Goal: Task Accomplishment & Management: Manage account settings

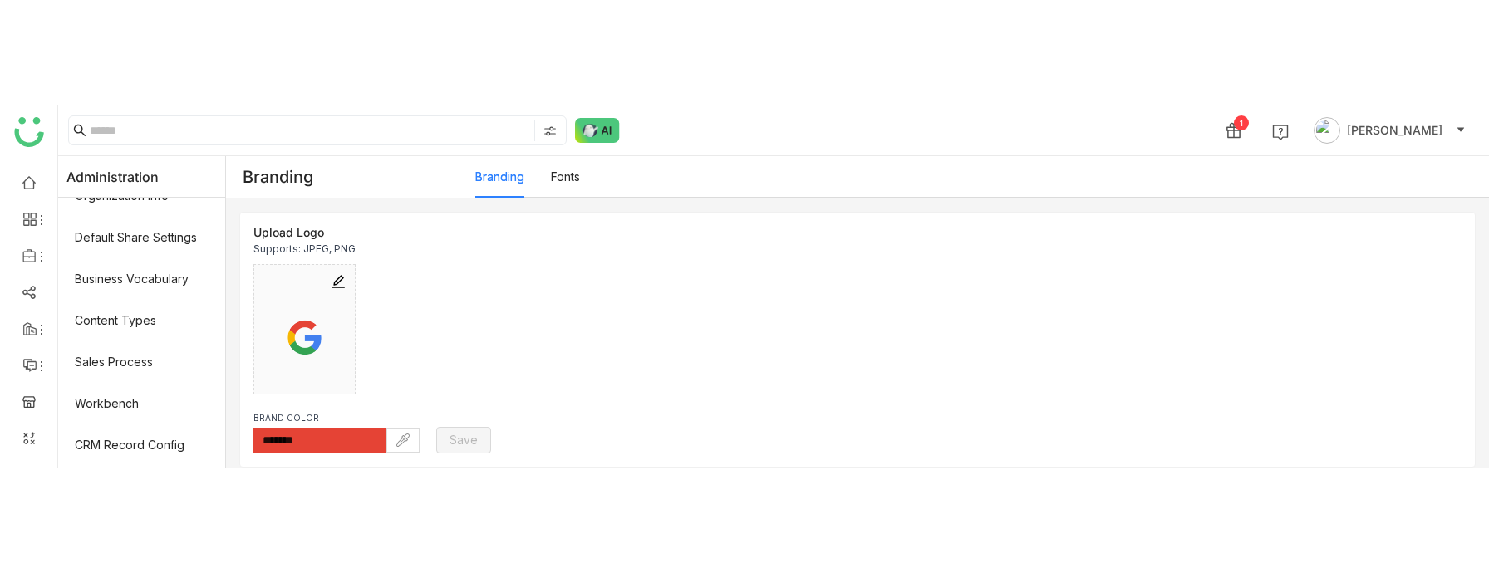
scroll to position [519, 0]
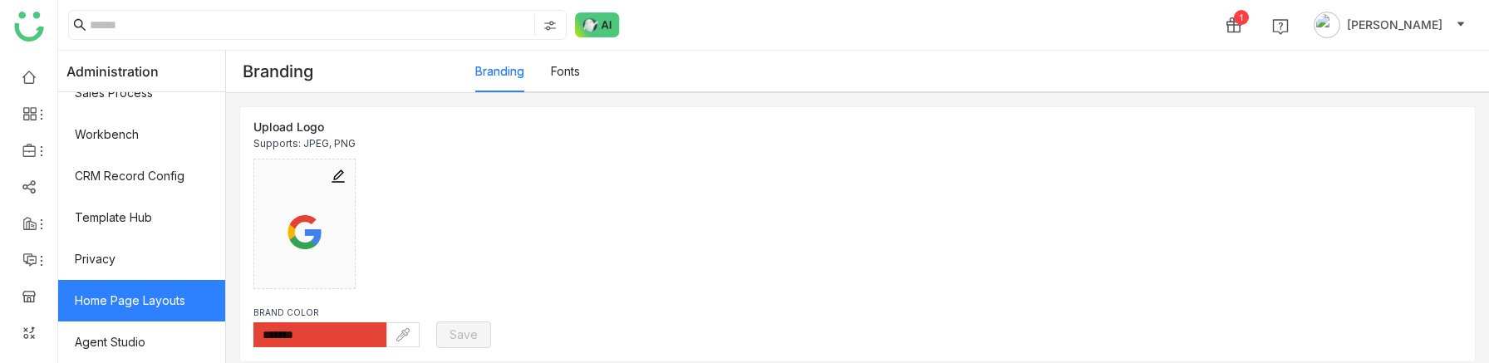
click at [144, 283] on link "Home Page Layouts" at bounding box center [141, 301] width 167 height 42
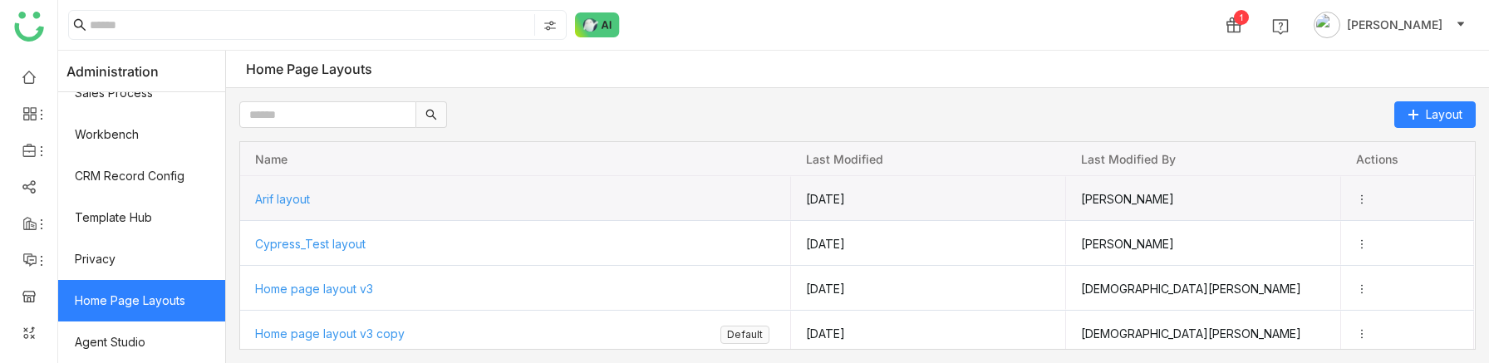
click at [292, 198] on span "Arif layout" at bounding box center [282, 199] width 55 height 14
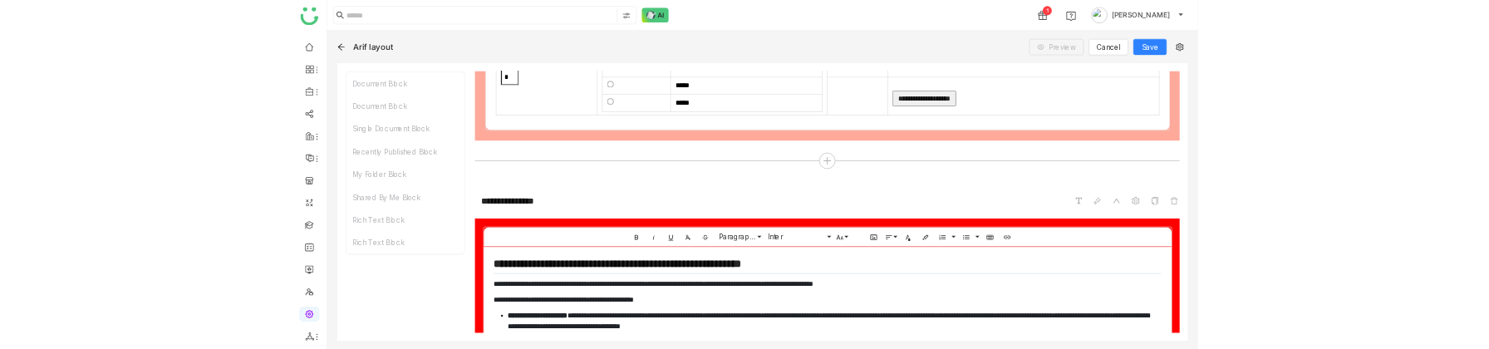
scroll to position [1542, 0]
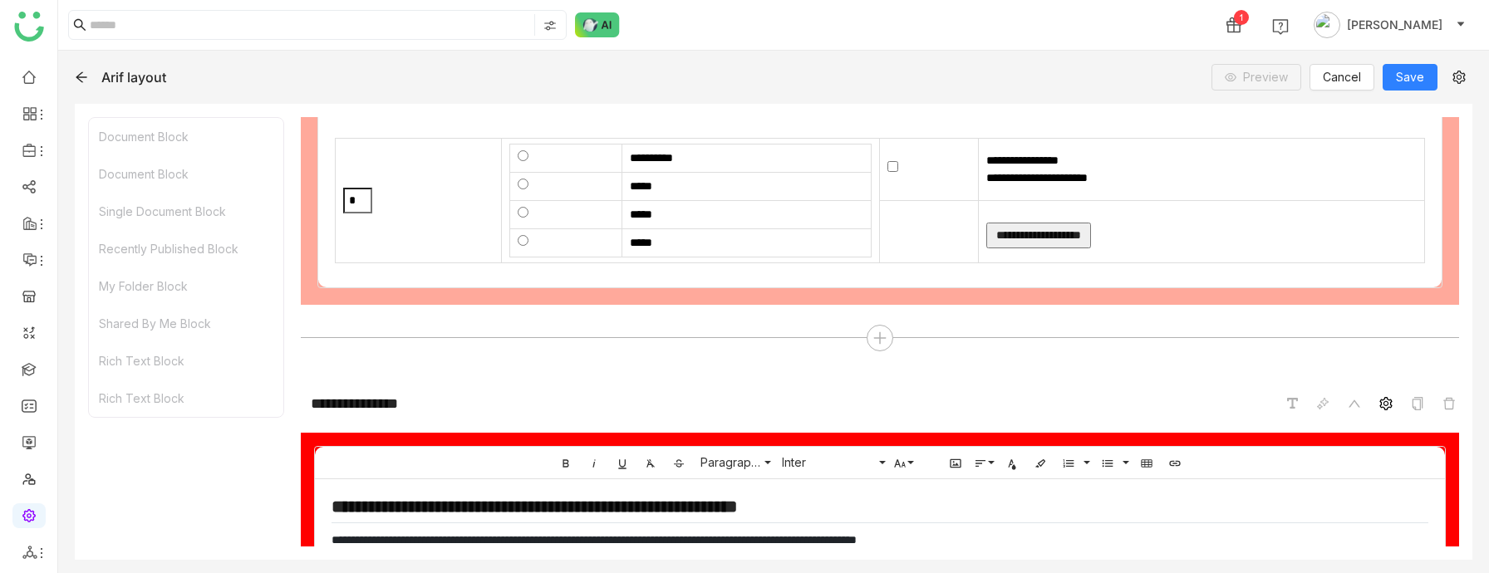
click at [1391, 362] on icon at bounding box center [1386, 403] width 13 height 13
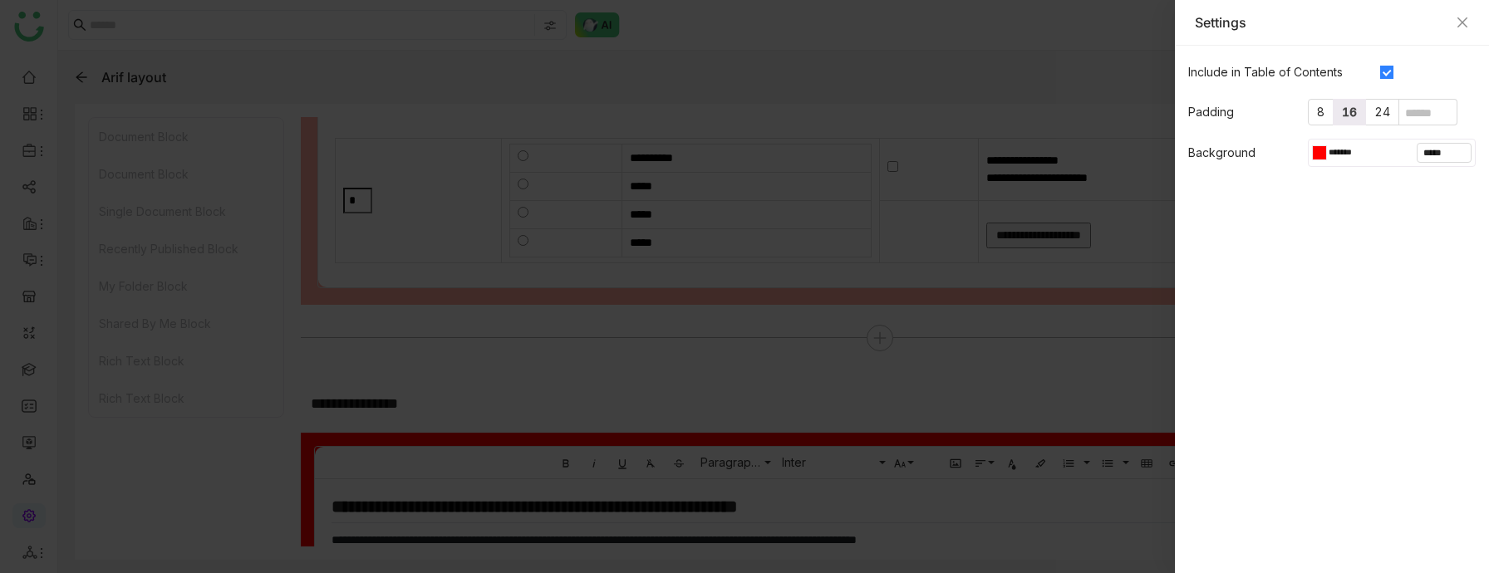
click at [1324, 157] on div at bounding box center [1323, 152] width 7 height 13
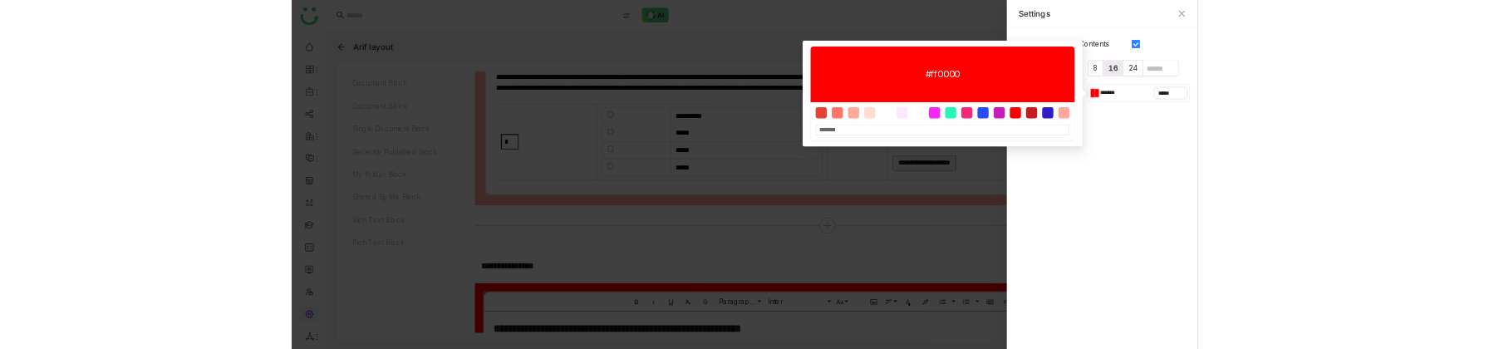
scroll to position [1575, 0]
